Goal: Transaction & Acquisition: Purchase product/service

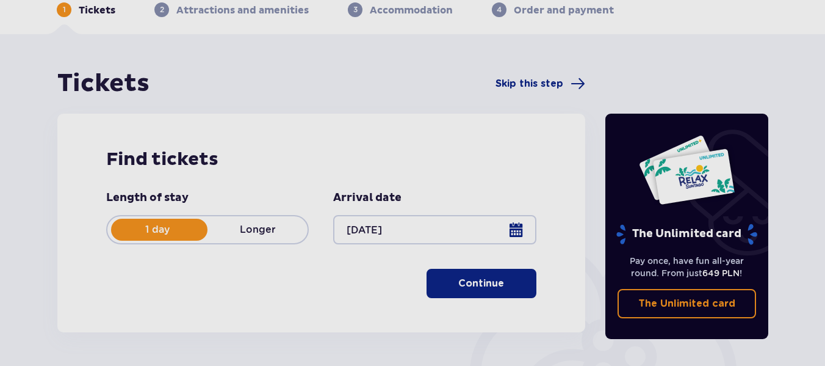
scroll to position [122, 0]
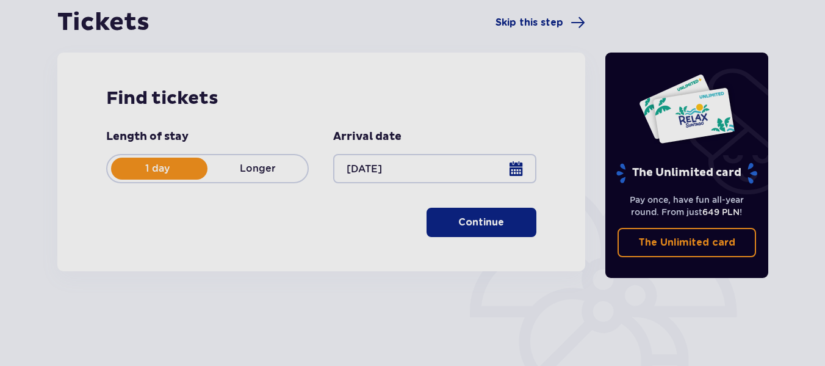
click at [485, 229] on button "Continue" at bounding box center [482, 222] width 110 height 29
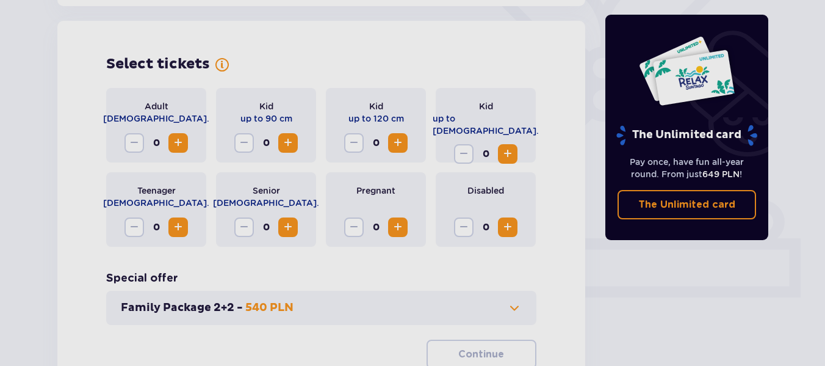
scroll to position [339, 0]
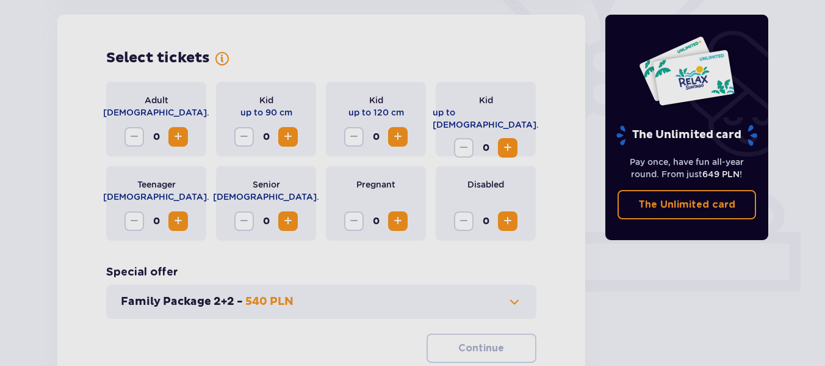
click at [185, 218] on span "Increase" at bounding box center [178, 221] width 15 height 15
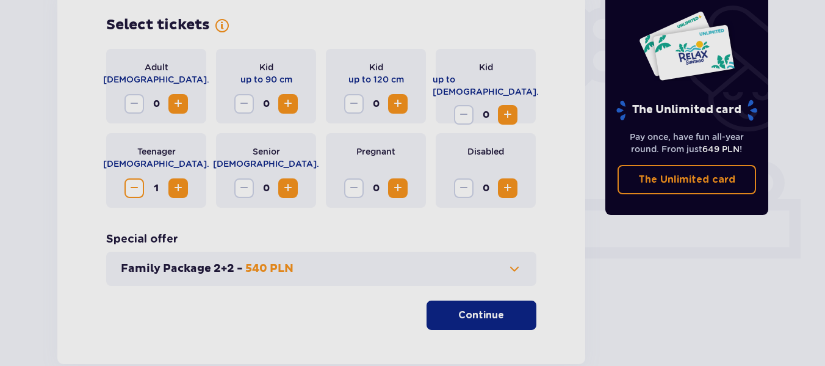
scroll to position [400, 0]
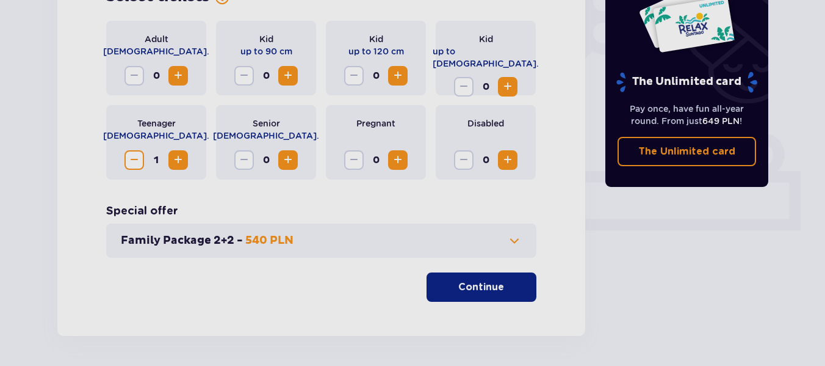
click at [446, 287] on button "Continue" at bounding box center [482, 286] width 110 height 29
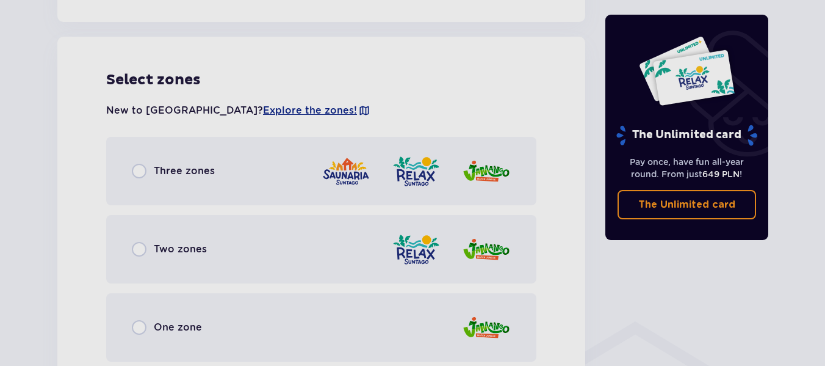
scroll to position [677, 0]
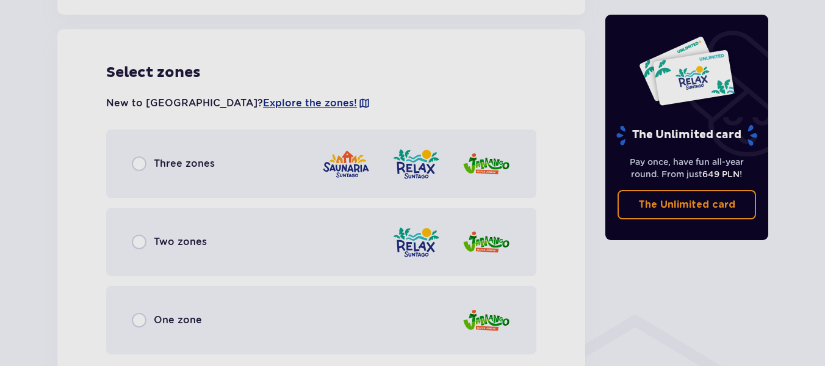
click at [148, 152] on div "Three zones" at bounding box center [321, 163] width 430 height 68
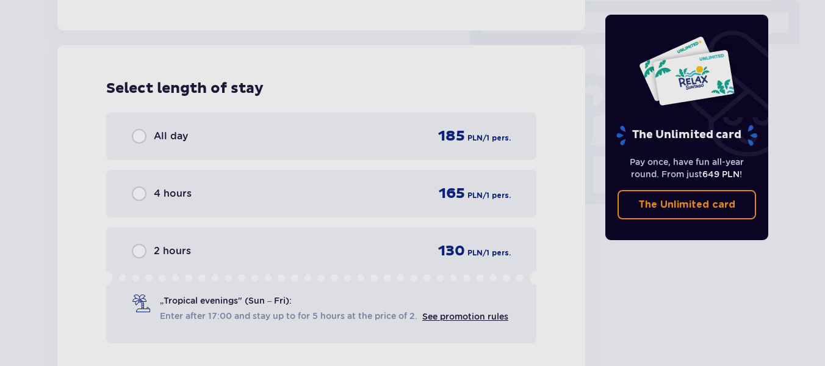
scroll to position [1102, 0]
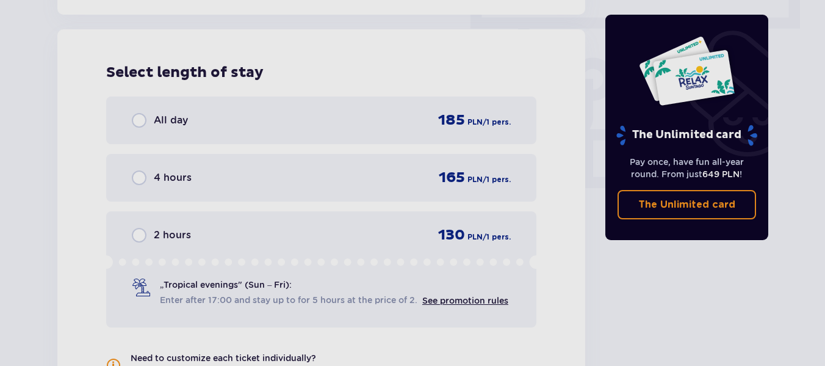
click at [142, 108] on div "All day 185 PLN / 1 pers." at bounding box center [321, 120] width 430 height 48
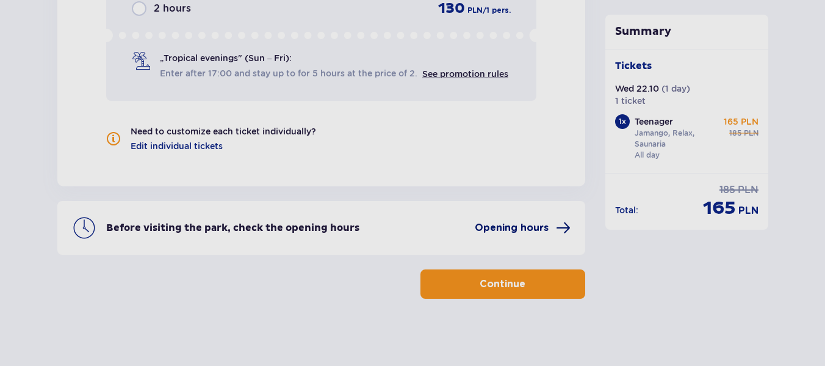
scroll to position [1335, 0]
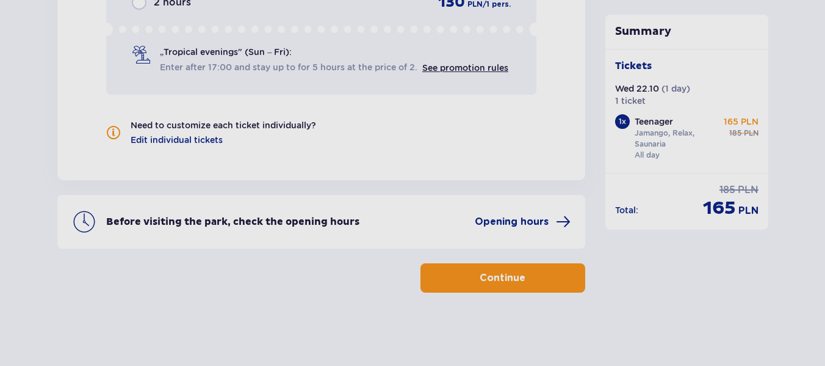
click at [502, 270] on button "Continue" at bounding box center [502, 277] width 165 height 29
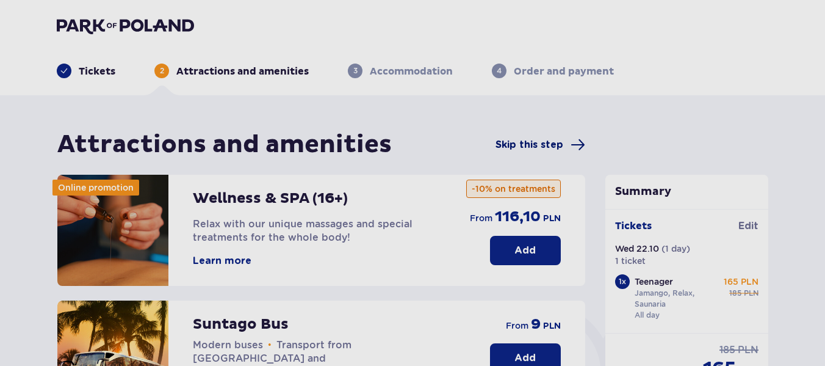
click at [515, 146] on span "Skip this step" at bounding box center [530, 144] width 68 height 13
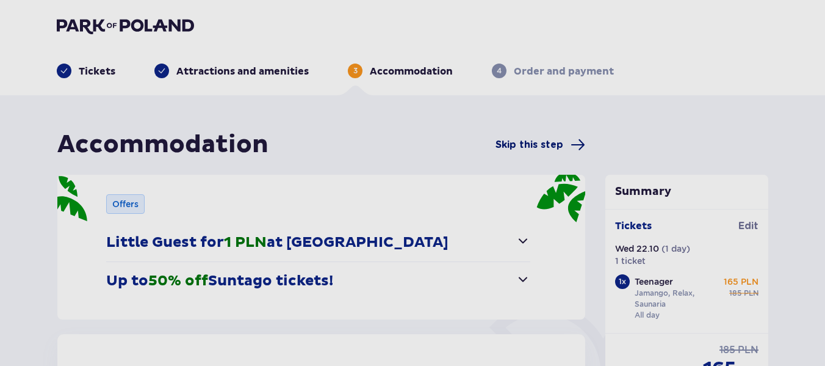
click at [558, 142] on span "Skip this step" at bounding box center [530, 144] width 68 height 13
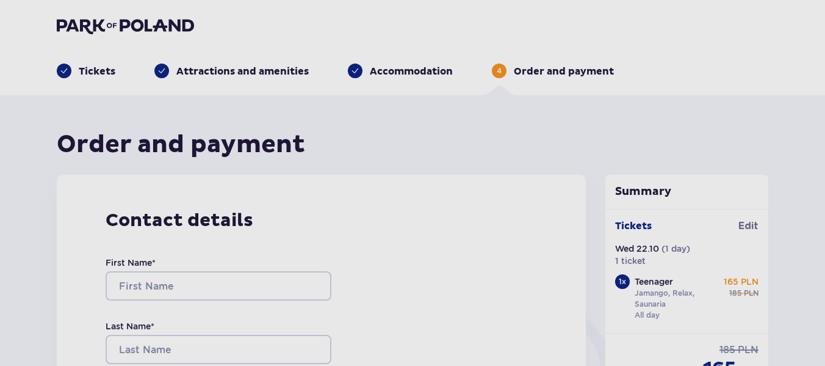
scroll to position [61, 0]
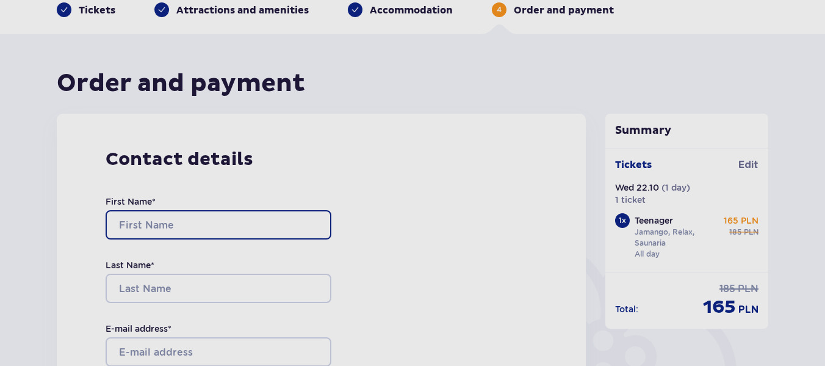
click at [209, 217] on input "First Name *" at bounding box center [219, 224] width 226 height 29
type input "Kristers"
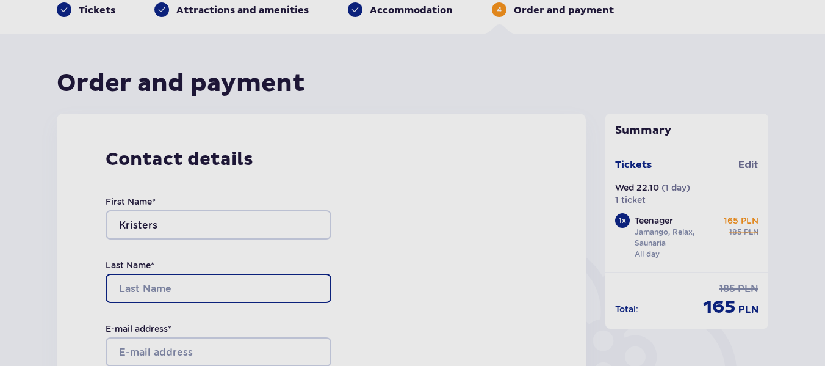
type input "Fakss"
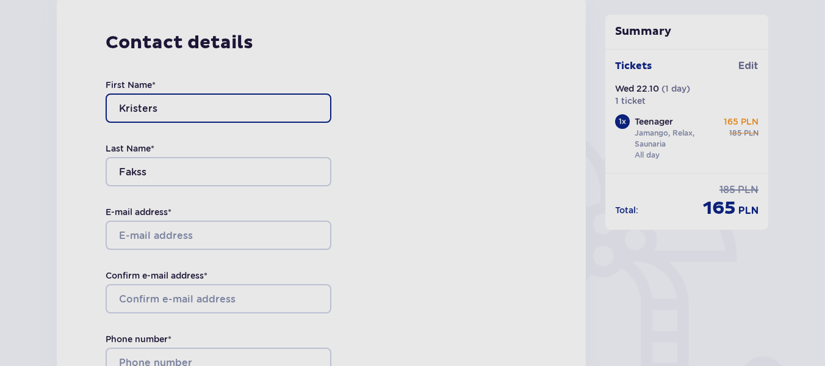
scroll to position [183, 0]
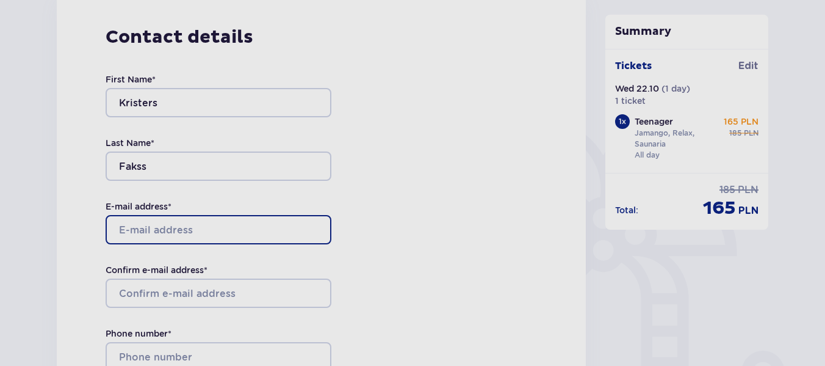
click at [190, 220] on input "E-mail address *" at bounding box center [219, 229] width 226 height 29
type input "[EMAIL_ADDRESS][DOMAIN_NAME]"
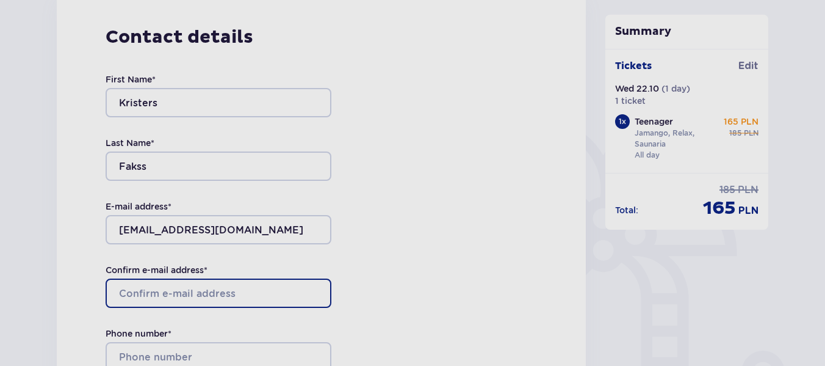
click at [200, 292] on input "Confirm e-mail address *" at bounding box center [219, 292] width 226 height 29
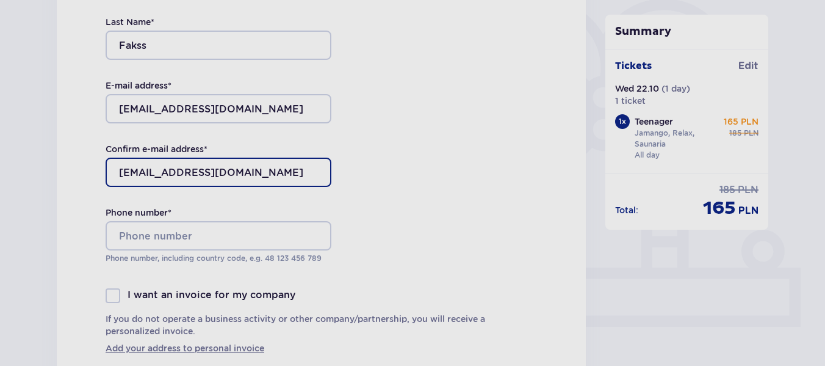
scroll to position [305, 0]
type input "[EMAIL_ADDRESS][DOMAIN_NAME]"
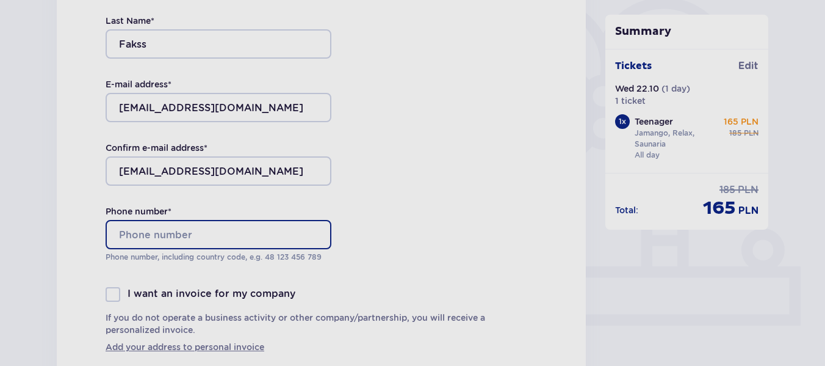
click at [225, 226] on input "Phone number *" at bounding box center [219, 234] width 226 height 29
click at [201, 223] on input "Phone number *" at bounding box center [219, 234] width 226 height 29
drag, startPoint x: 201, startPoint y: 223, endPoint x: 186, endPoint y: 230, distance: 17.2
paste input "[PHONE_NUMBER]"
click at [123, 234] on input "[PHONE_NUMBER]" at bounding box center [219, 234] width 226 height 29
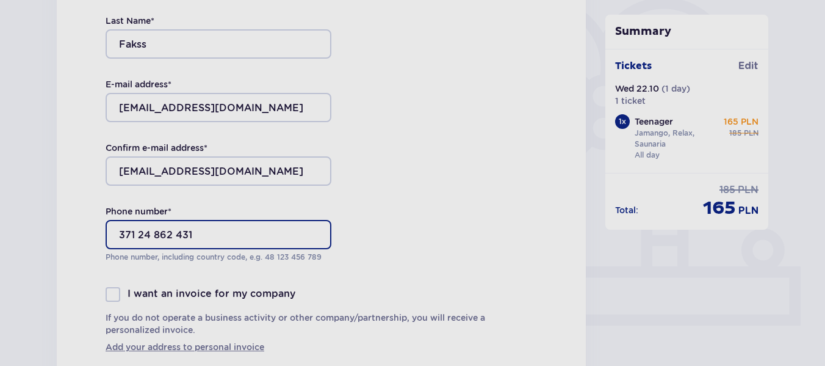
drag, startPoint x: 115, startPoint y: 230, endPoint x: 120, endPoint y: 239, distance: 9.8
click at [120, 238] on input "371 24 862 431" at bounding box center [219, 234] width 226 height 29
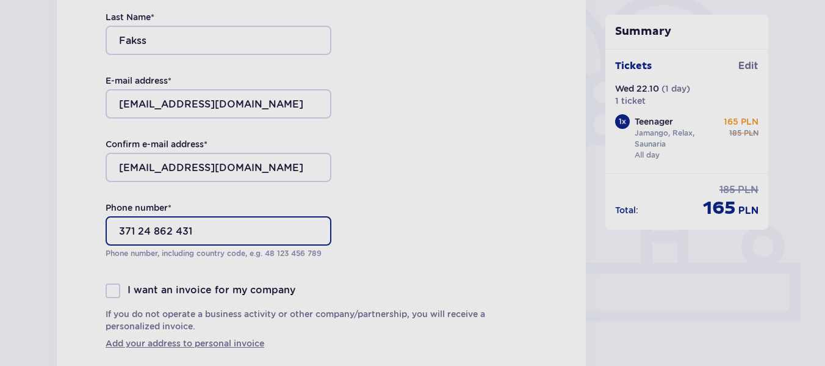
scroll to position [366, 0]
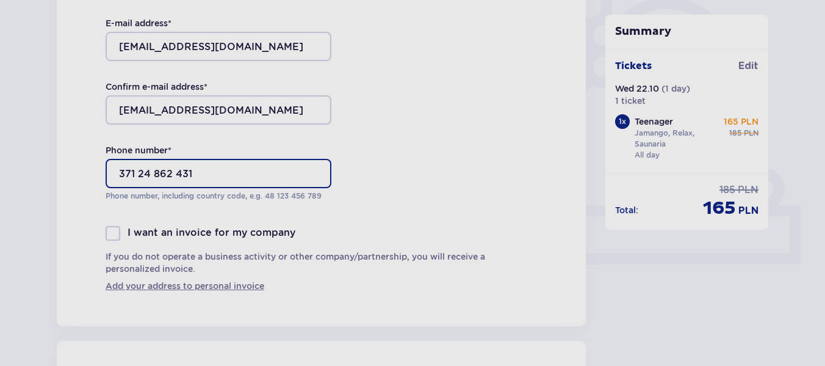
type input "371 24 862 431"
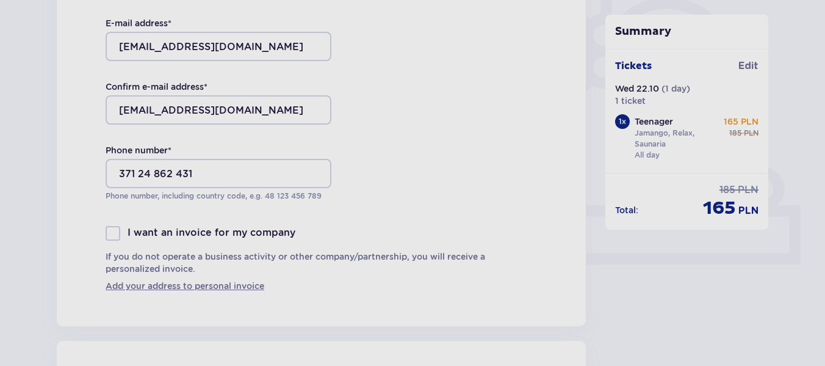
click at [117, 239] on div at bounding box center [113, 233] width 15 height 15
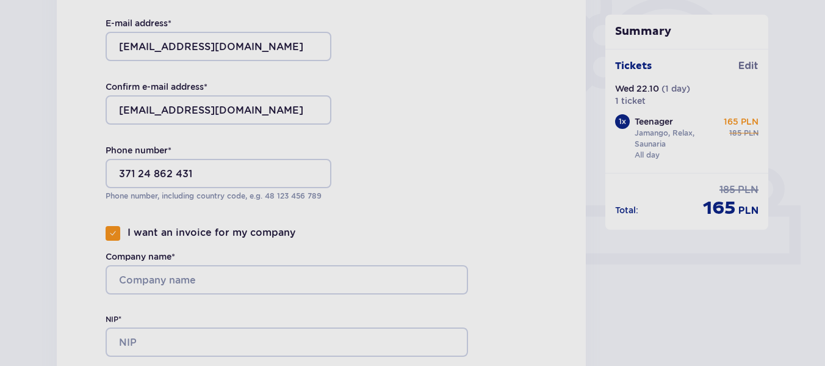
click at [111, 226] on div at bounding box center [113, 233] width 15 height 15
checkbox input "false"
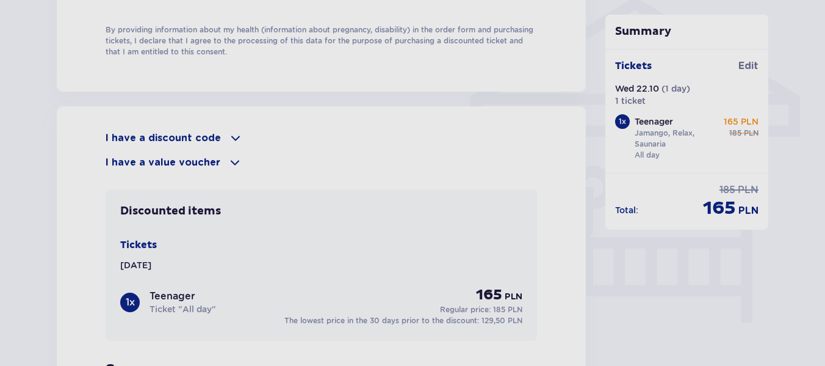
scroll to position [976, 0]
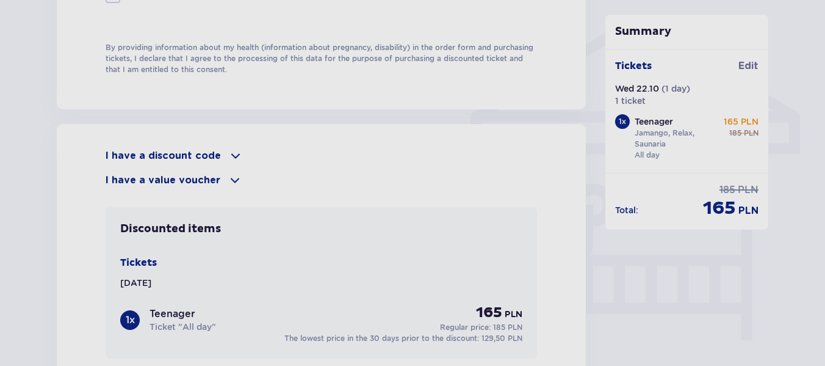
click at [190, 150] on p "I have a discount code" at bounding box center [163, 155] width 115 height 13
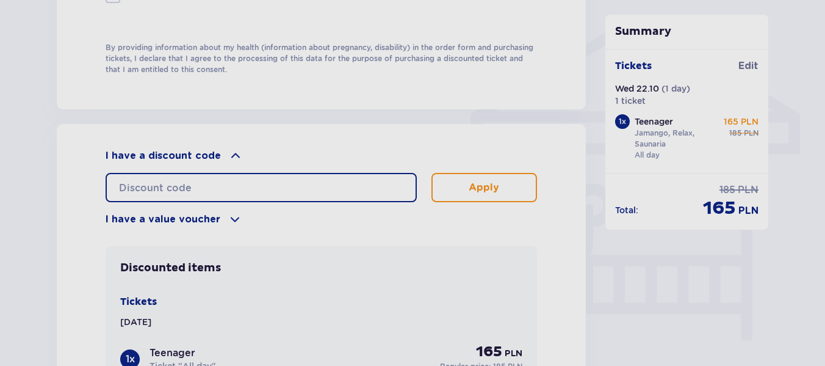
click at [185, 187] on input "text" at bounding box center [261, 187] width 311 height 29
type input "student30"
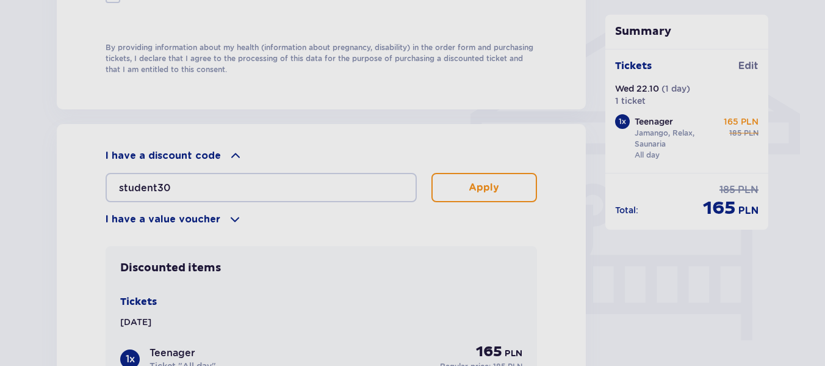
click at [461, 182] on button "Apply" at bounding box center [484, 187] width 106 height 29
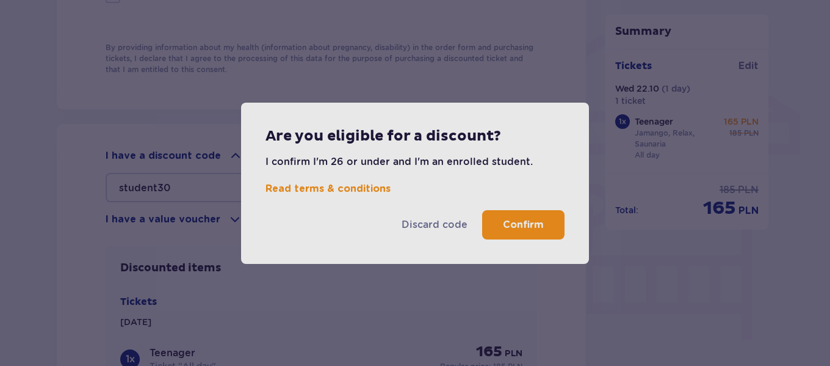
click at [517, 226] on p "Confirm" at bounding box center [523, 224] width 41 height 13
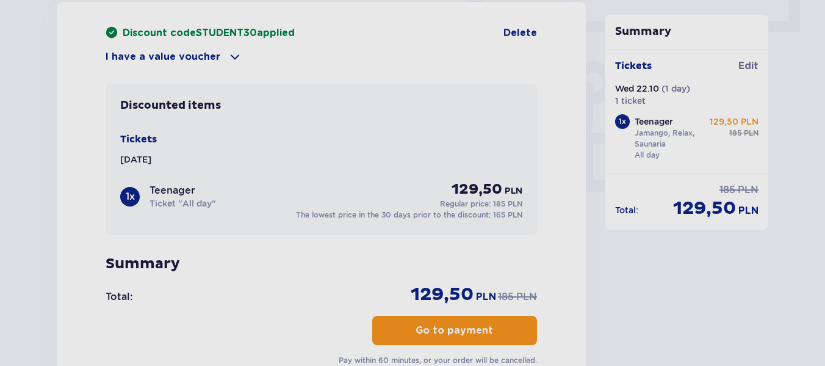
scroll to position [1160, 0]
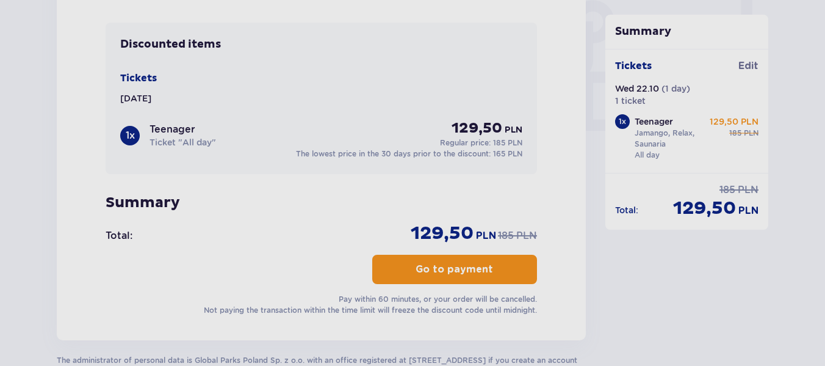
click at [428, 262] on p "Go to payment" at bounding box center [455, 268] width 78 height 13
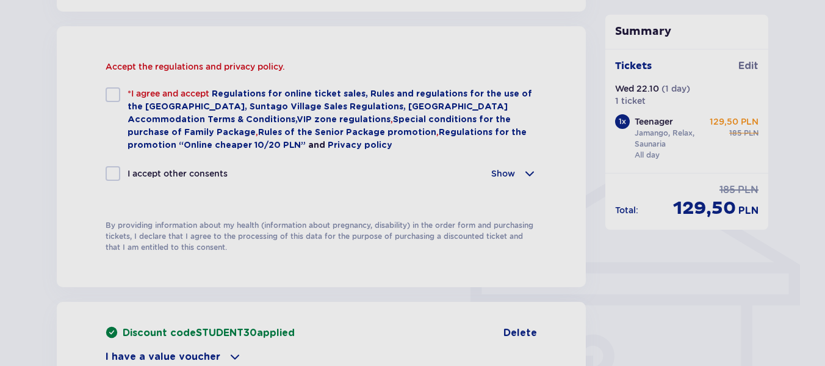
scroll to position [825, 0]
click at [107, 95] on div at bounding box center [113, 95] width 15 height 15
checkbox input "true"
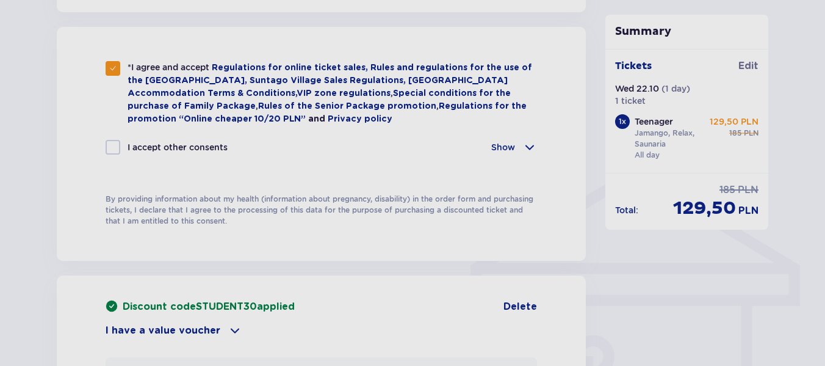
click at [118, 146] on div at bounding box center [113, 147] width 15 height 15
checkbox input "true"
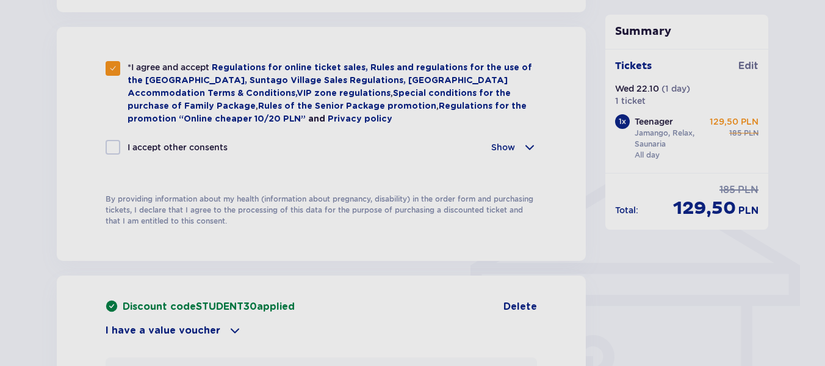
checkbox input "true"
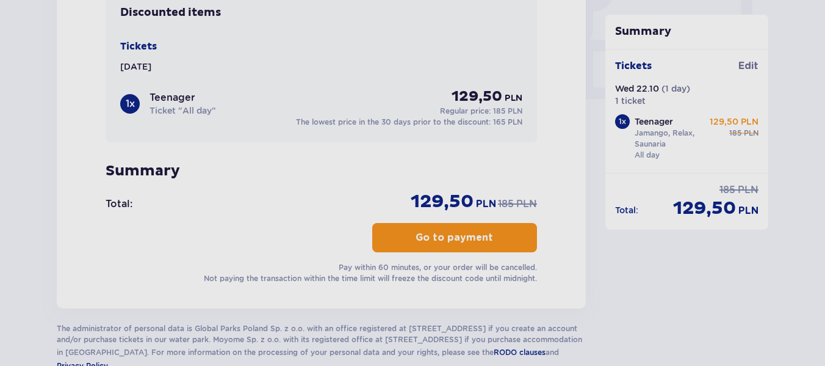
click at [474, 240] on p "Go to payment" at bounding box center [455, 237] width 78 height 13
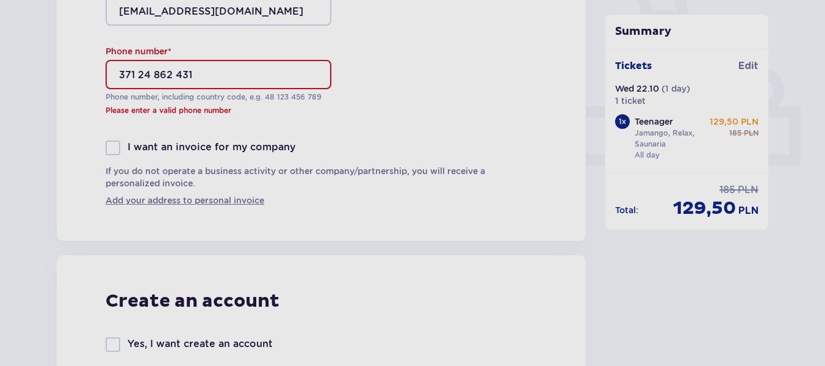
scroll to position [464, 0]
click at [134, 74] on input "371 24 862 431" at bounding box center [219, 75] width 226 height 29
click at [137, 74] on input "371 24 862 431" at bounding box center [219, 75] width 226 height 29
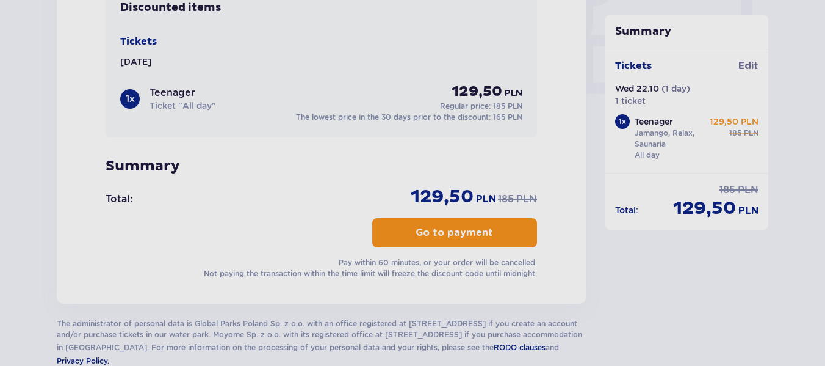
type input "24 862 431"
click at [463, 233] on p "Go to payment" at bounding box center [455, 232] width 78 height 13
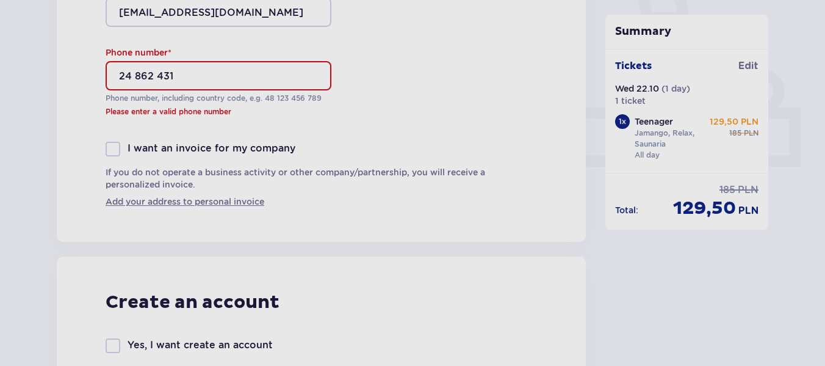
drag, startPoint x: 179, startPoint y: 67, endPoint x: 101, endPoint y: 45, distance: 80.7
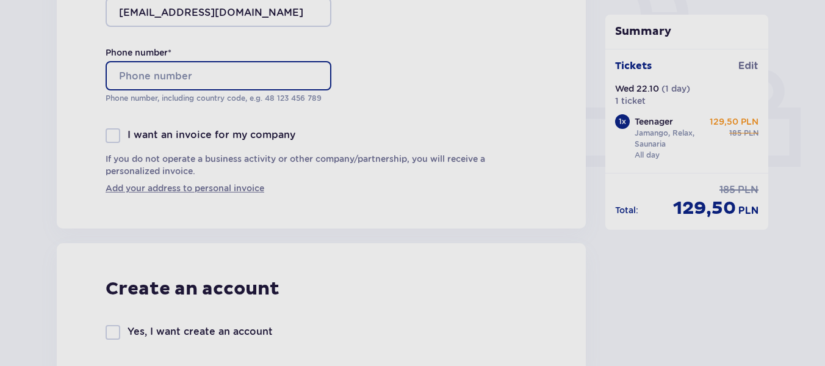
paste input "[PHONE_NUMBER]"
click at [145, 77] on input "[PHONE_NUMBER]" at bounding box center [219, 75] width 226 height 29
click at [159, 74] on input "[PHONE_NUMBER]" at bounding box center [219, 75] width 226 height 29
click at [176, 77] on input "[PHONE_NUMBER]" at bounding box center [219, 75] width 226 height 29
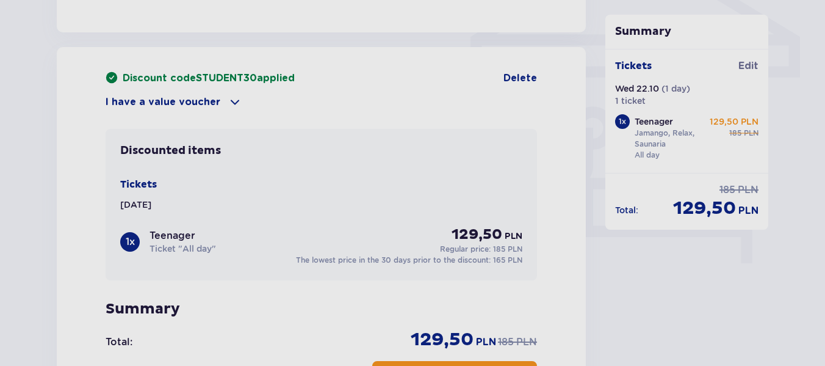
scroll to position [1135, 0]
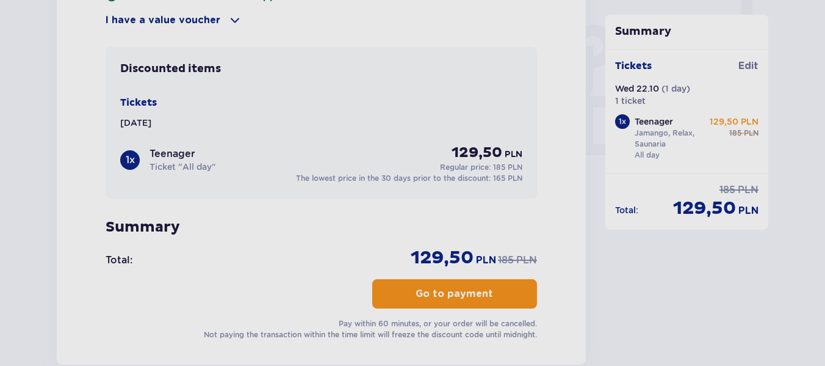
type input "[PHONE_NUMBER]"
click at [447, 297] on p "Go to payment" at bounding box center [455, 293] width 78 height 13
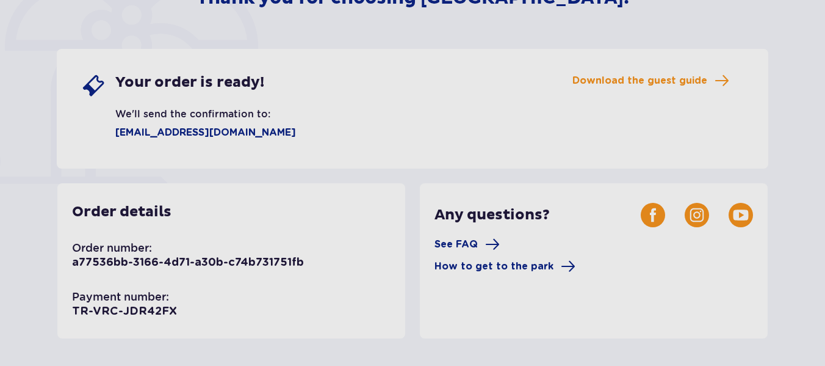
scroll to position [183, 0]
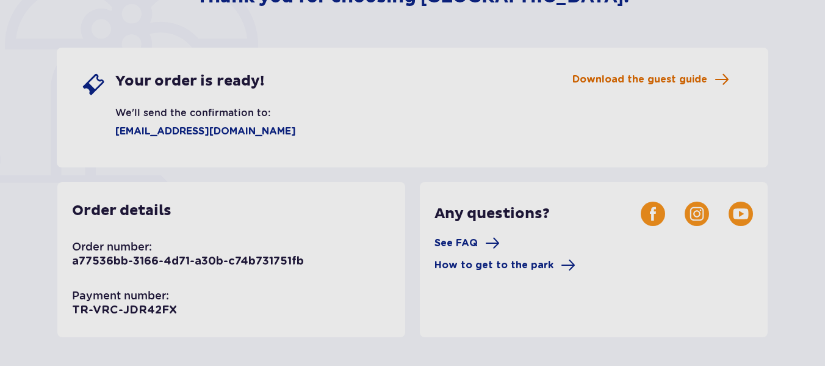
click at [654, 78] on span "Download the guest guide" at bounding box center [639, 79] width 135 height 13
